Goal: Information Seeking & Learning: Stay updated

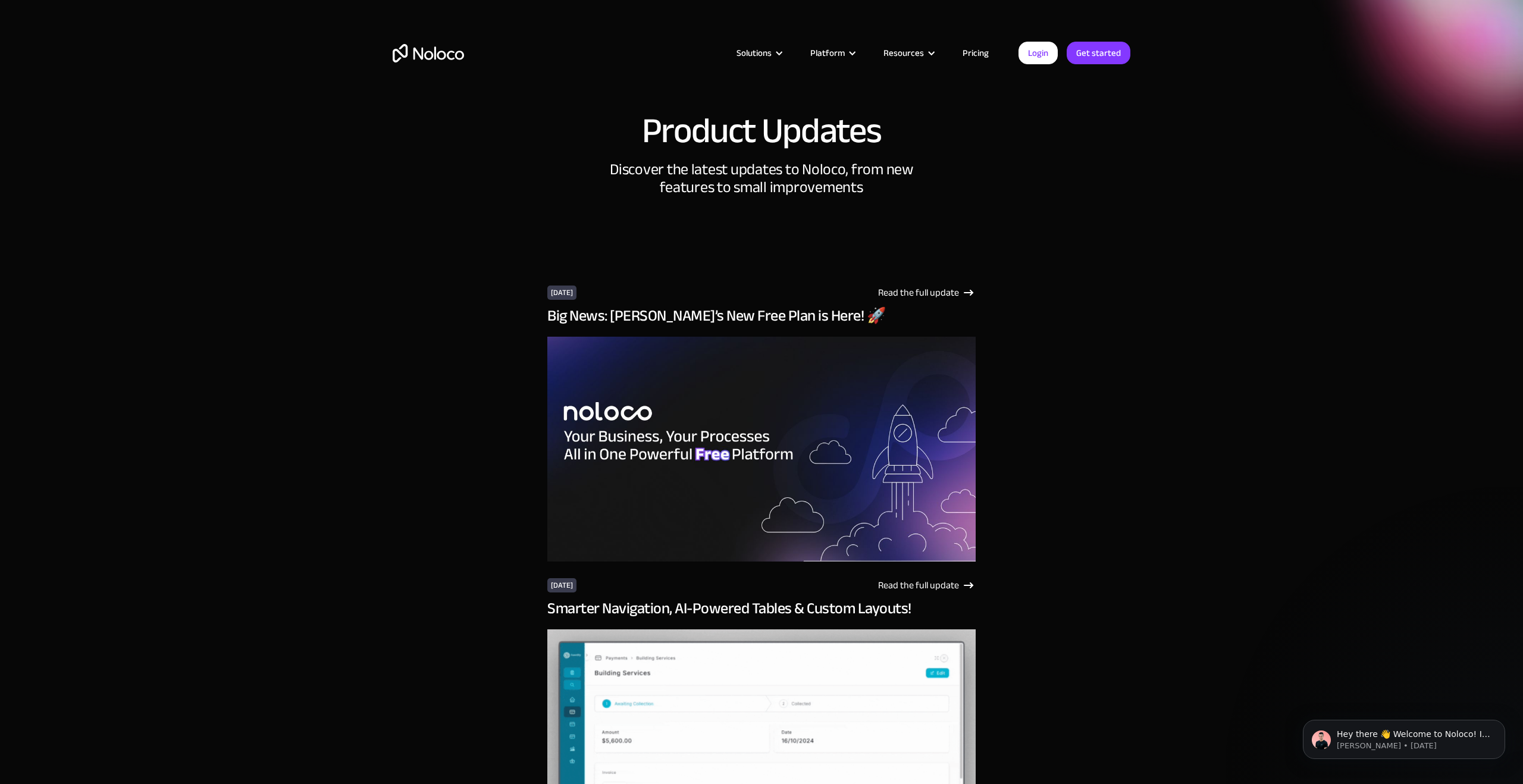
click at [752, 122] on h1 "Product Updates" at bounding box center [762, 131] width 239 height 36
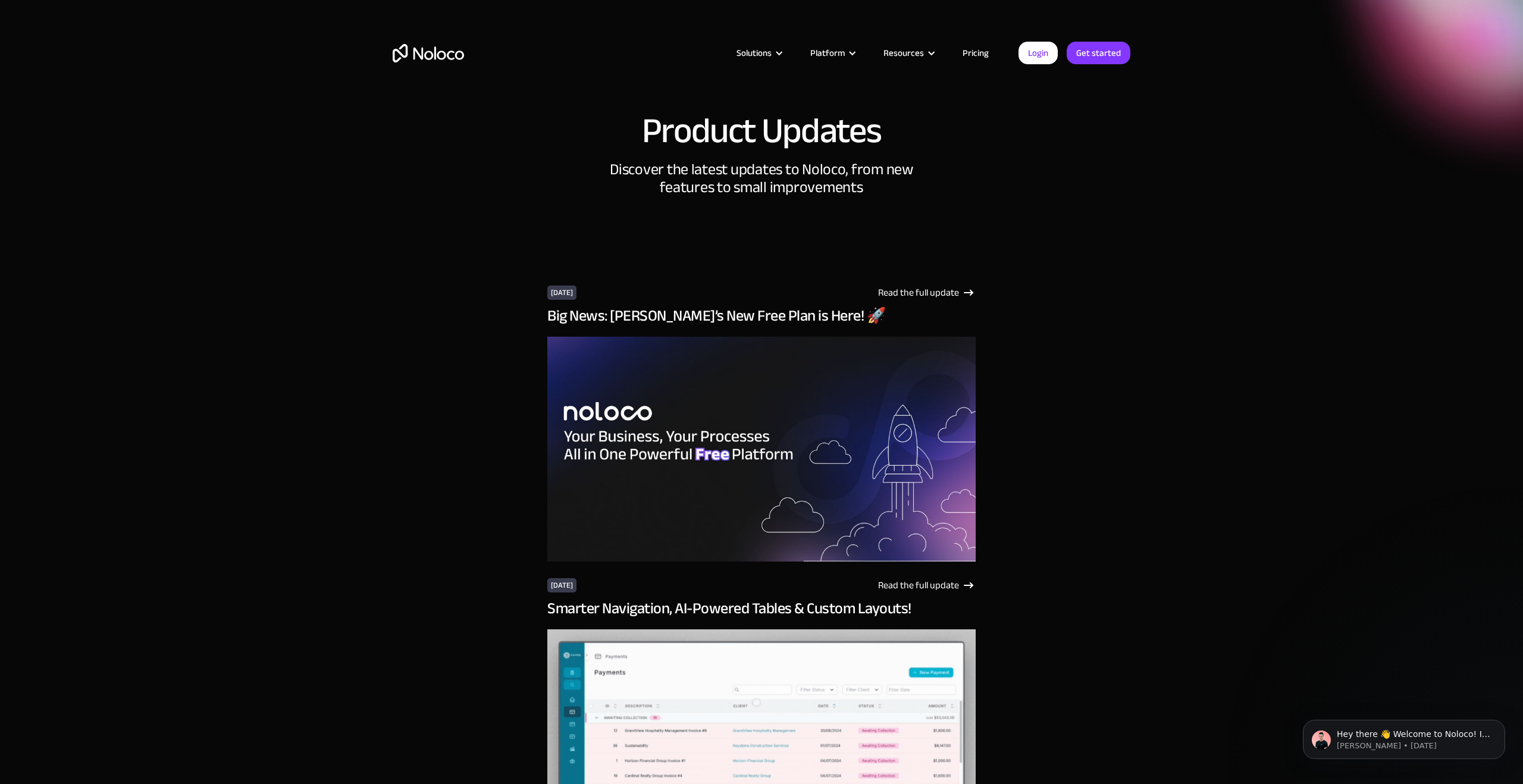
scroll to position [1, 0]
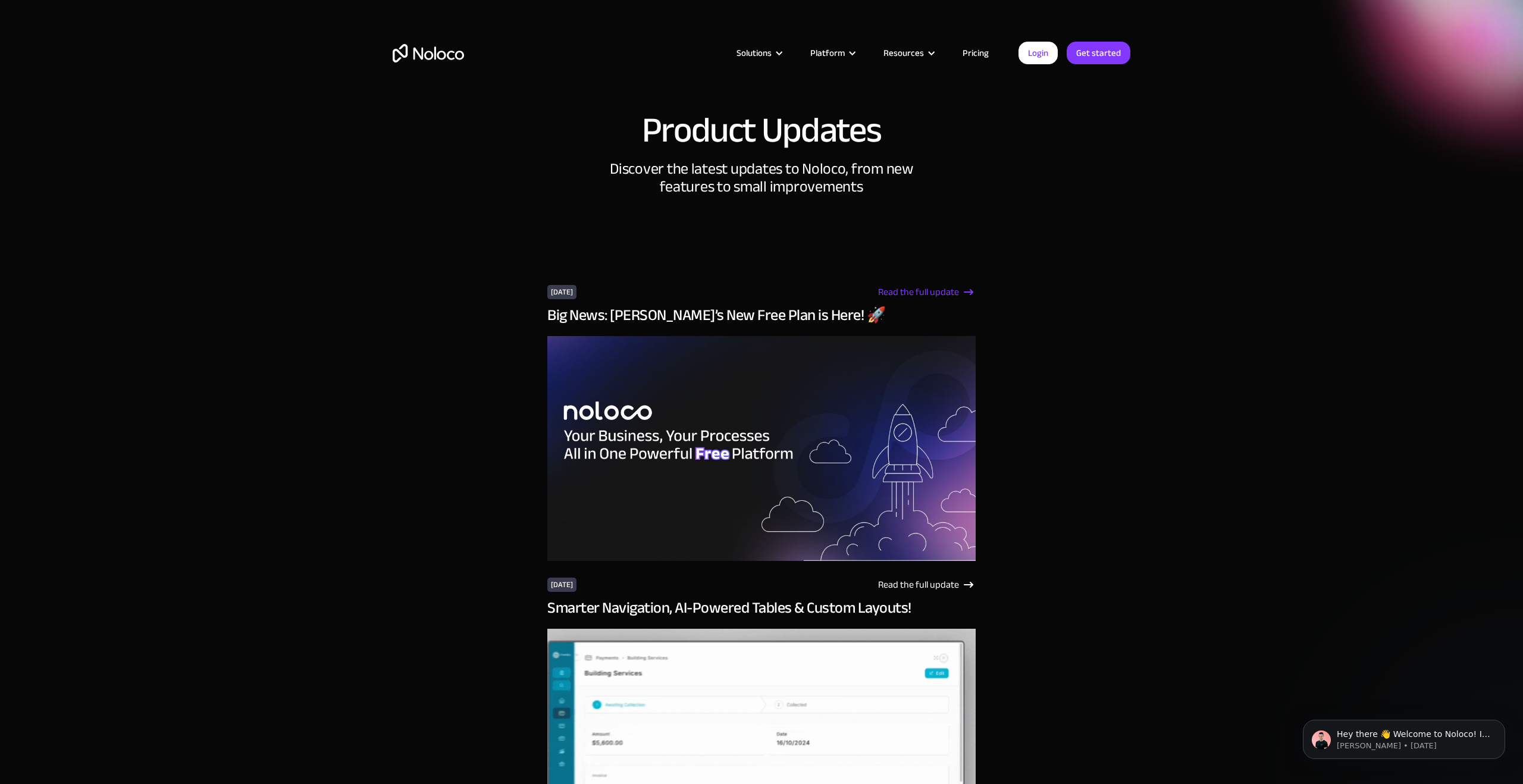
click at [951, 289] on div "Read the full update" at bounding box center [919, 292] width 81 height 14
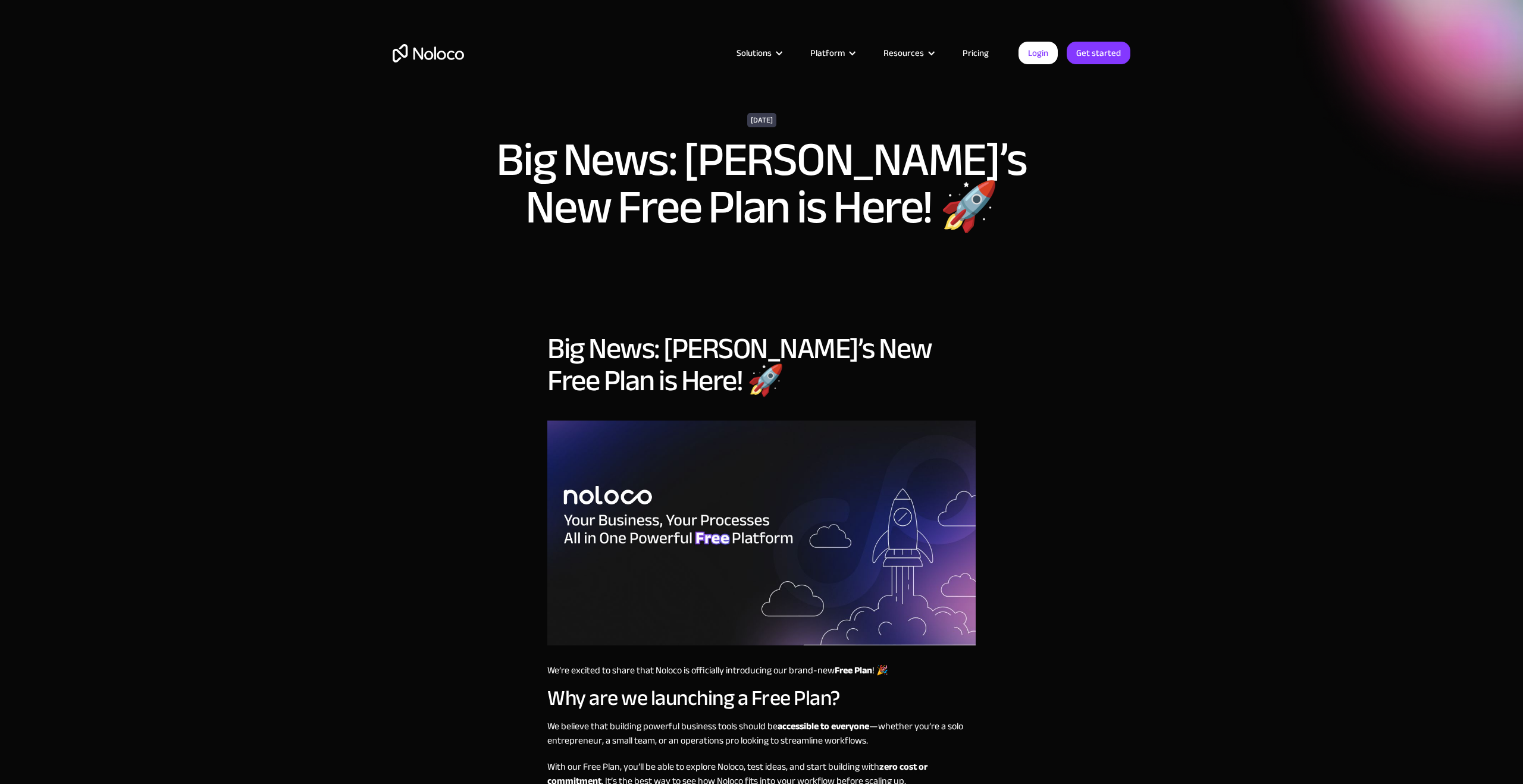
click at [760, 179] on h1 "Big News: [PERSON_NAME]’s New Free Plan is Here! 🚀" at bounding box center [762, 183] width 613 height 95
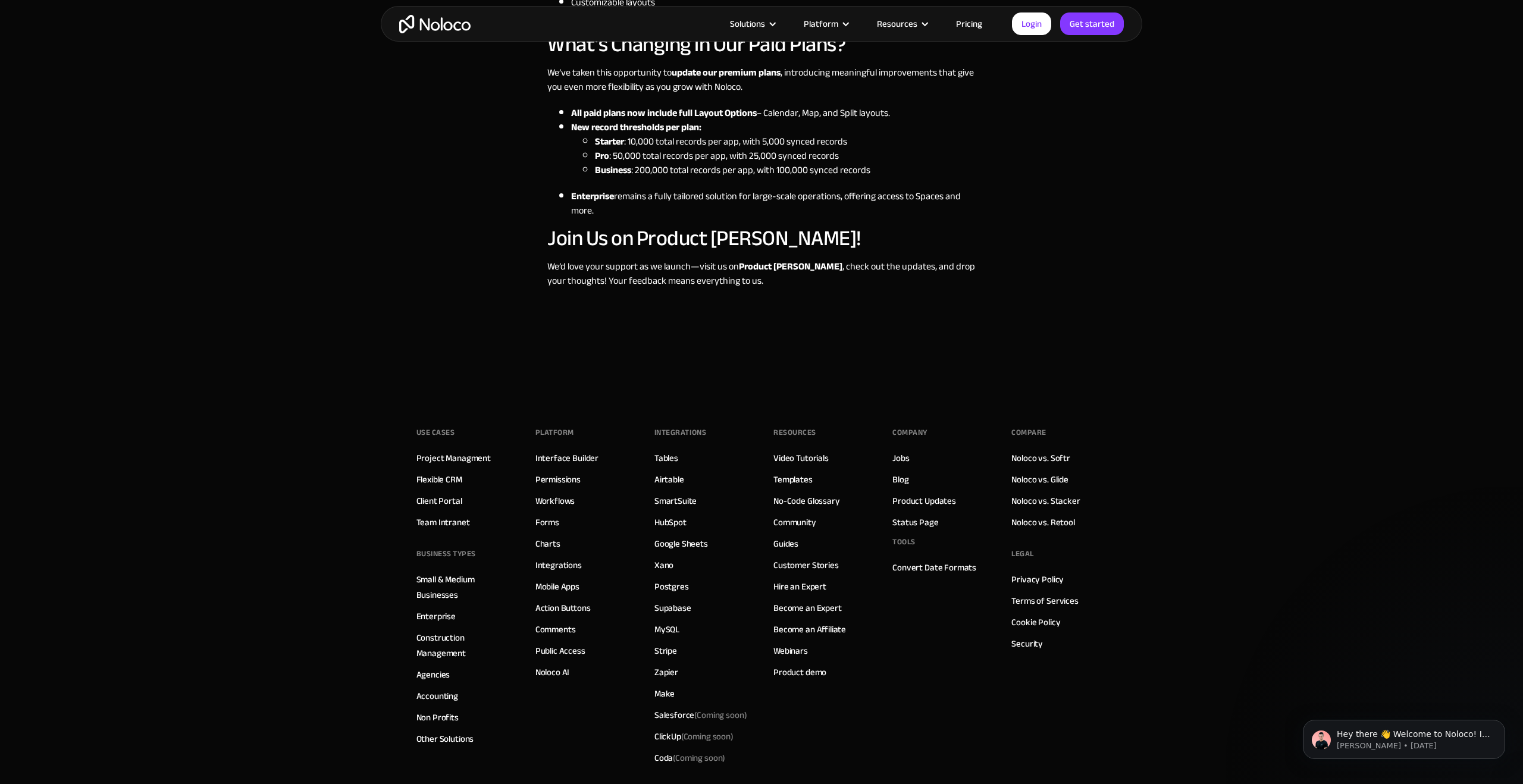
scroll to position [1022, 0]
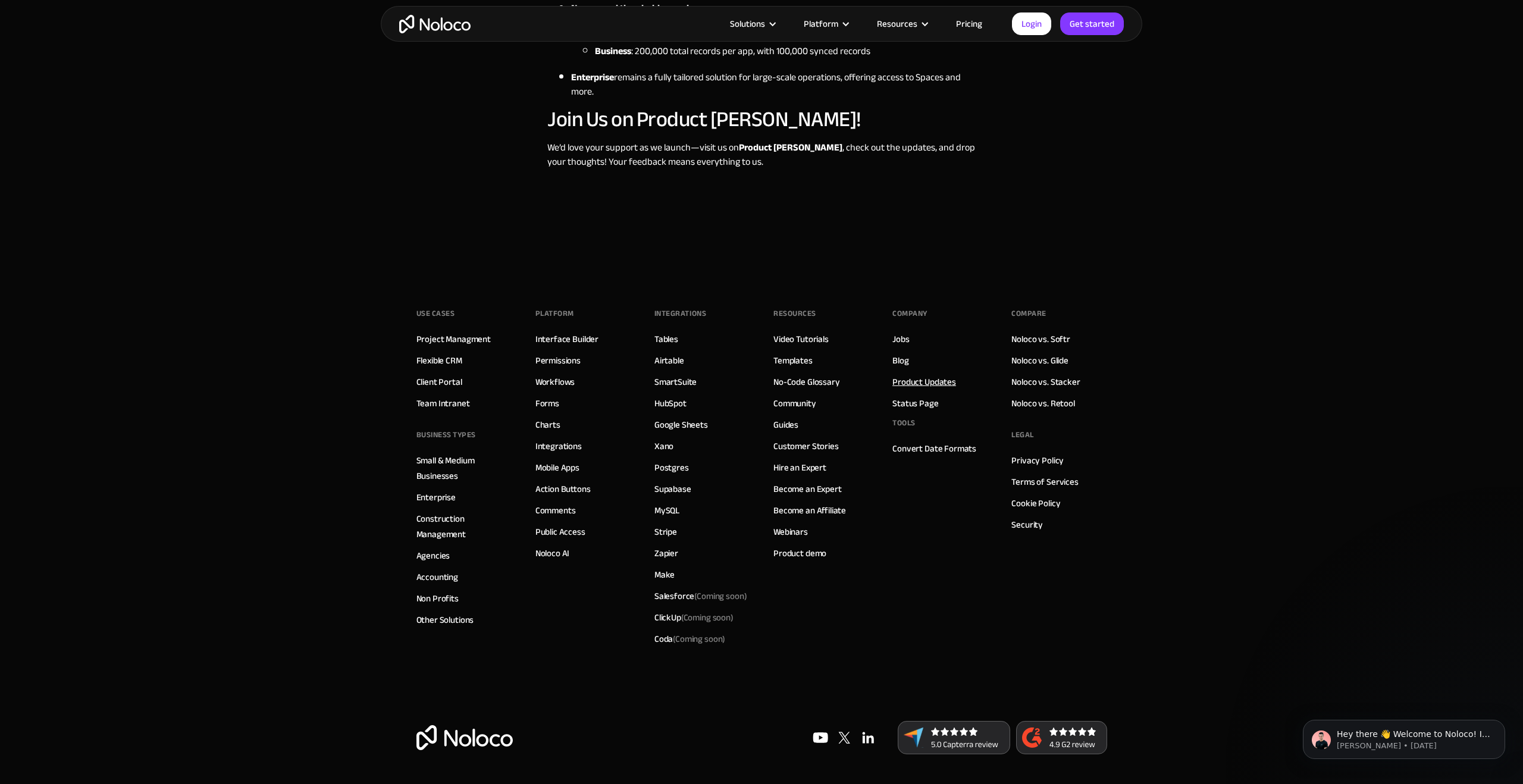
click at [944, 378] on link "Product Updates" at bounding box center [924, 382] width 64 height 16
